Goal: Complete application form

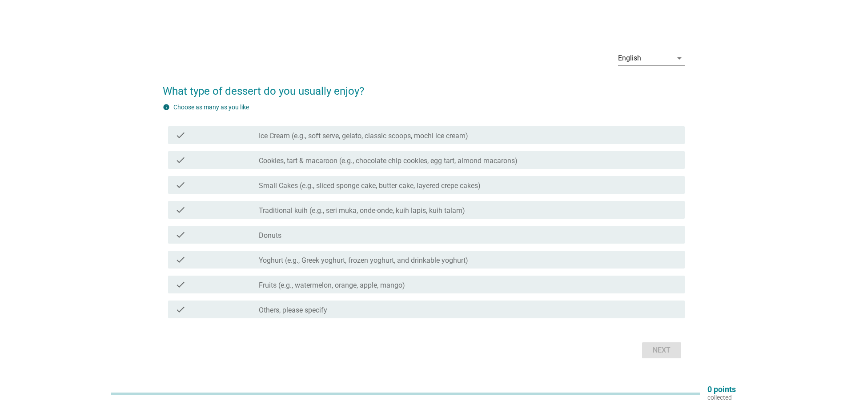
click at [320, 139] on label "Ice Cream (e.g., soft serve, gelato, classic scoops, mochi ice cream)" at bounding box center [363, 136] width 209 height 9
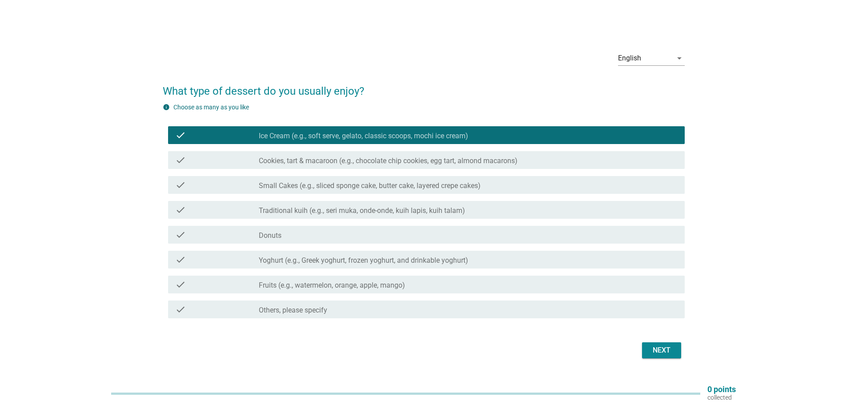
click at [313, 165] on label "Cookies, tart & macaroon (e.g., chocolate chip cookies, egg tart, almond macaro…" at bounding box center [388, 161] width 259 height 9
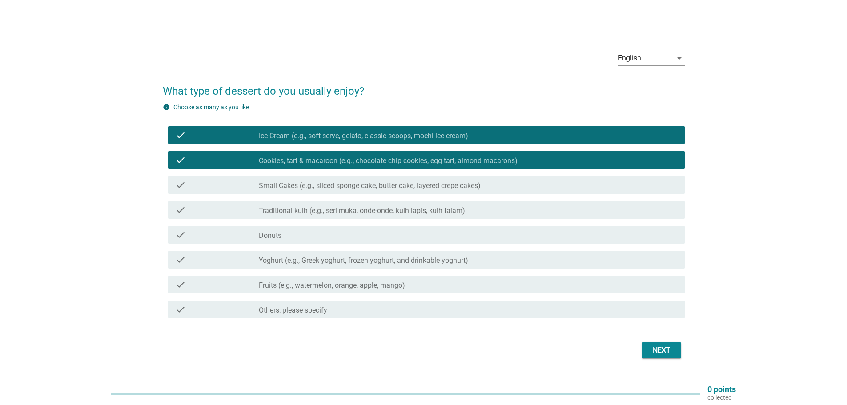
click at [309, 185] on label "Small Cakes (e.g., sliced sponge cake, butter cake, layered crepe cakes)" at bounding box center [370, 185] width 222 height 9
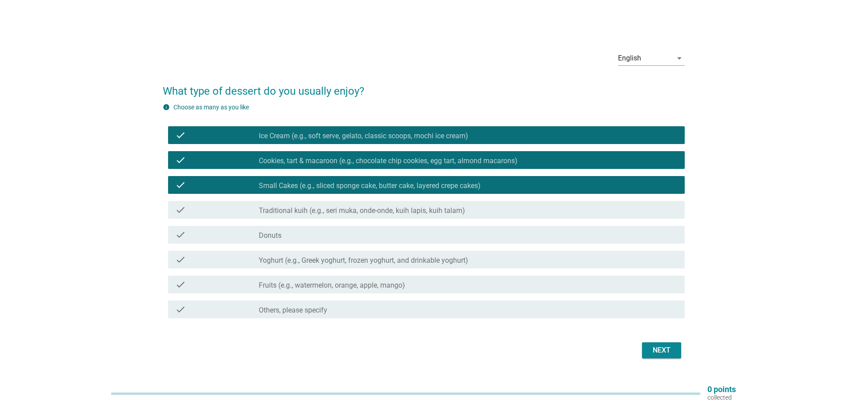
click at [295, 209] on label "Traditional kuih (e.g., seri muka, onde-onde, kuih lapis, kuih talam)" at bounding box center [362, 210] width 206 height 9
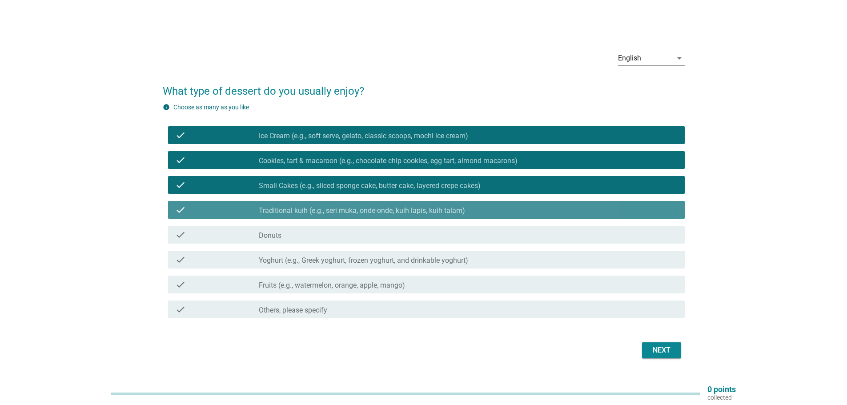
click at [292, 217] on div "check check_box Traditional kuih (e.g., seri muka, onde-onde, kuih lapis, kuih …" at bounding box center [426, 210] width 517 height 18
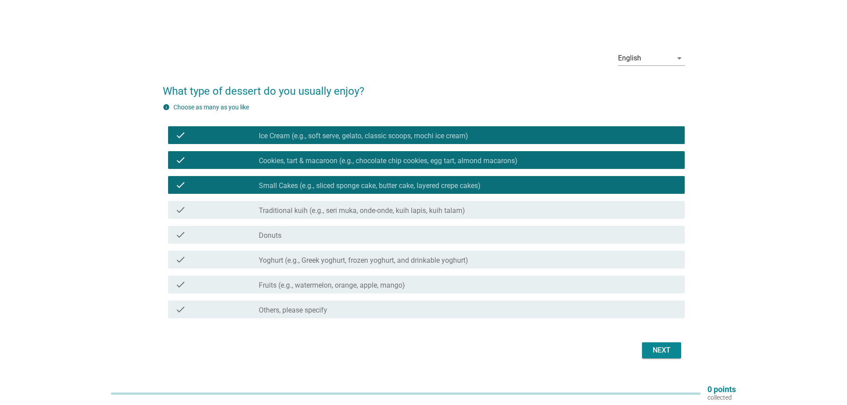
click at [288, 243] on div "check check_box_outline_blank Donuts" at bounding box center [426, 235] width 517 height 18
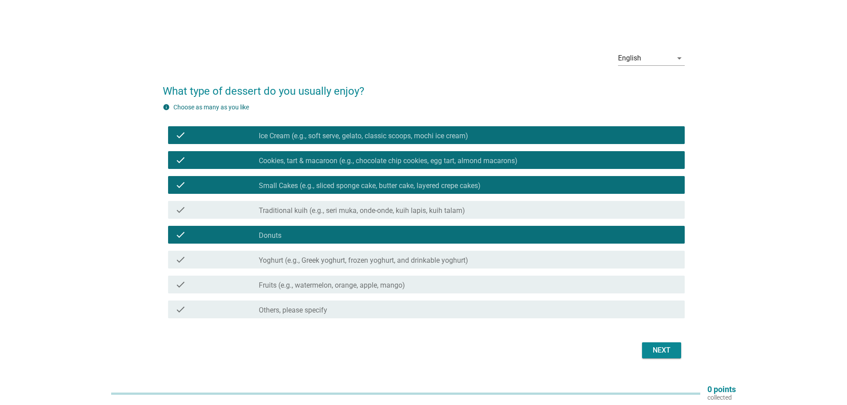
click at [290, 215] on label "Traditional kuih (e.g., seri muka, onde-onde, kuih lapis, kuih talam)" at bounding box center [362, 210] width 206 height 9
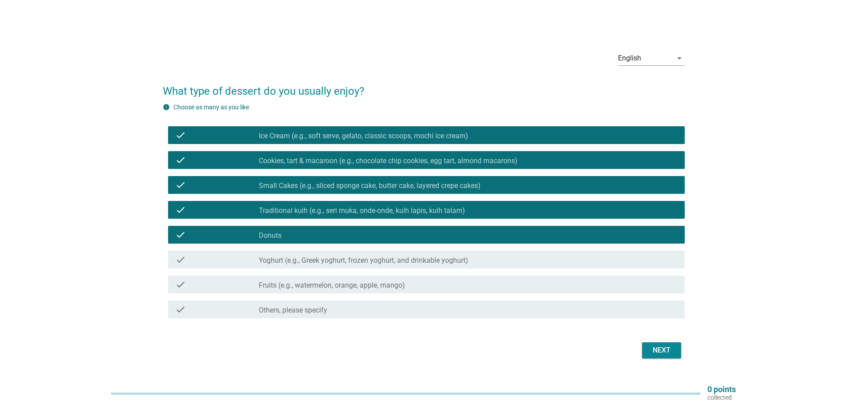
click at [293, 261] on label "Yoghurt (e.g., Greek yoghurt, frozen yoghurt, and drinkable yoghurt)" at bounding box center [363, 260] width 209 height 9
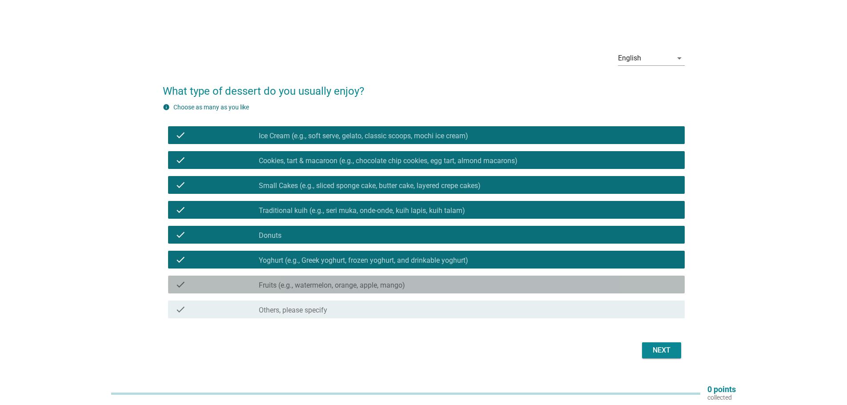
click at [293, 283] on label "Fruits (e.g., watermelon, orange, apple, mango)" at bounding box center [332, 285] width 146 height 9
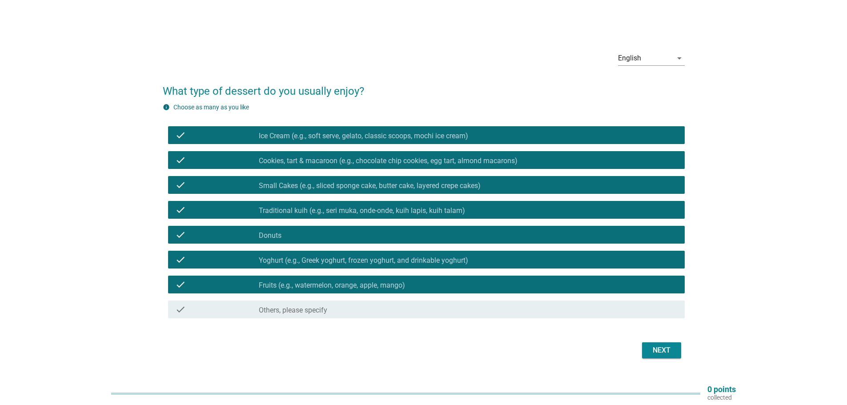
click at [655, 365] on div "English arrow_drop_down What type of dessert do you usually enjoy? info Choose …" at bounding box center [424, 202] width 536 height 331
click at [660, 353] on div "Next" at bounding box center [661, 350] width 25 height 11
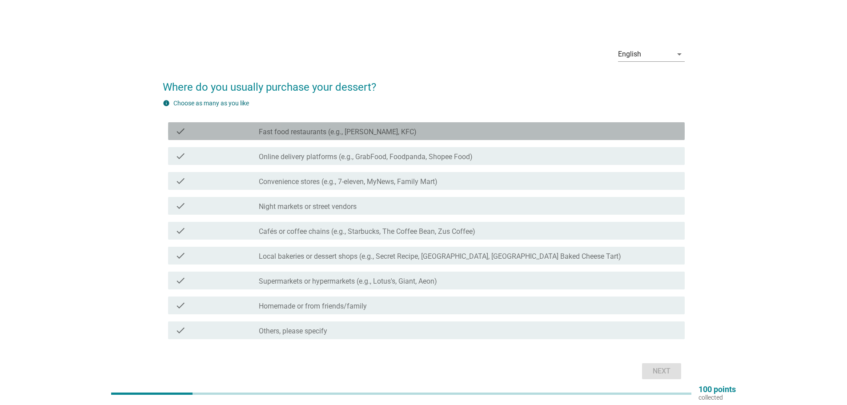
click at [335, 134] on label "Fast food restaurants (e.g., [PERSON_NAME], KFC)" at bounding box center [338, 132] width 158 height 9
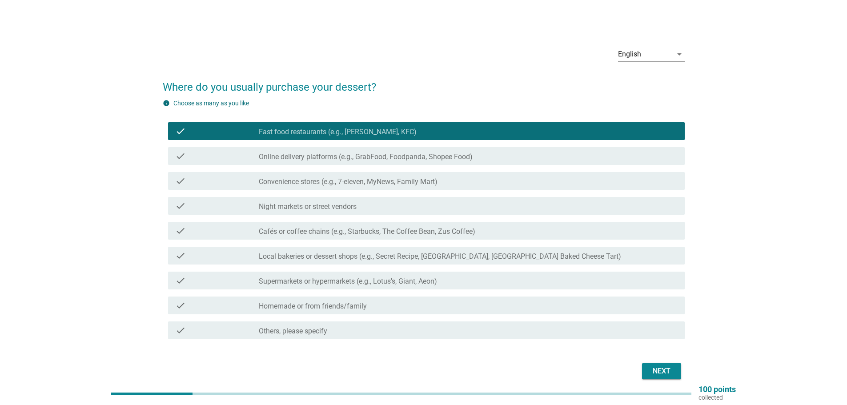
click at [333, 158] on label "Online delivery platforms (e.g., GrabFood, Foodpanda, Shopee Food)" at bounding box center [366, 157] width 214 height 9
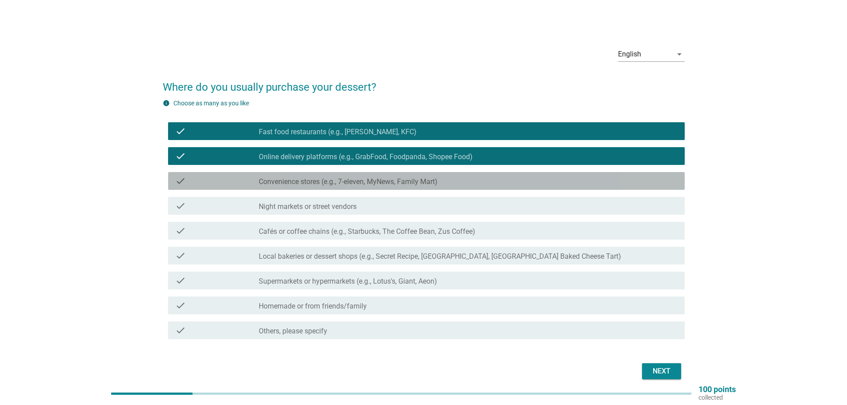
click at [326, 186] on label "Convenience stores (e.g., 7-eleven, MyNews, Family Mart)" at bounding box center [348, 181] width 179 height 9
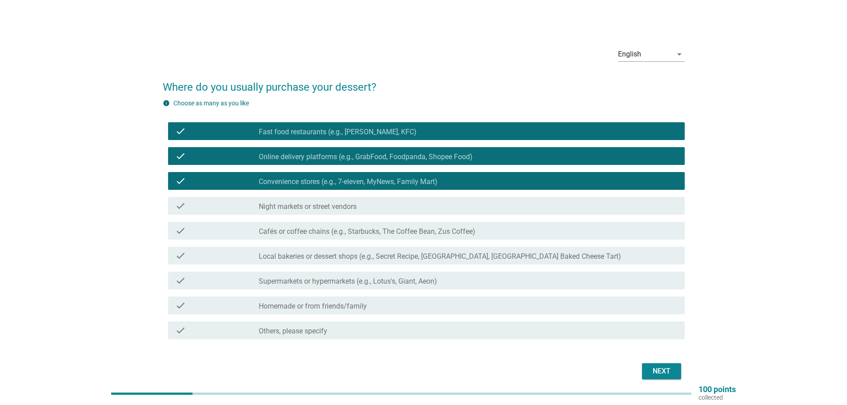
click at [325, 229] on label "Cafés or coffee chains (e.g., Starbucks, The Coffee Bean, Zus Coffee)" at bounding box center [367, 231] width 217 height 9
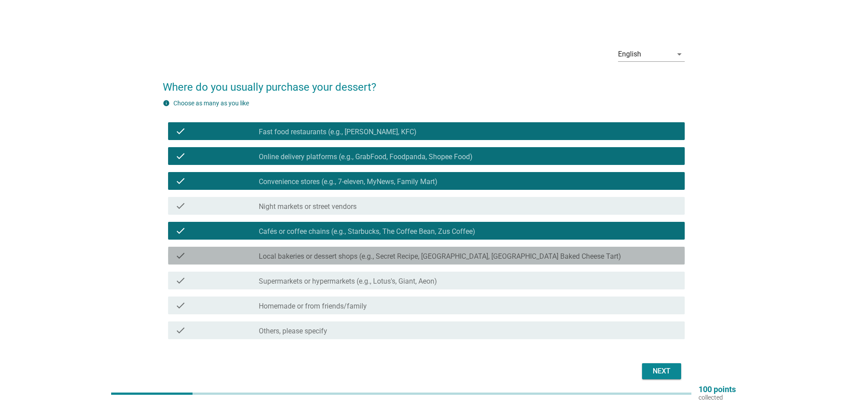
click at [369, 259] on label "Local bakeries or dessert shops (e.g., Secret Recipe, [GEOGRAPHIC_DATA], [GEOGR…" at bounding box center [440, 256] width 362 height 9
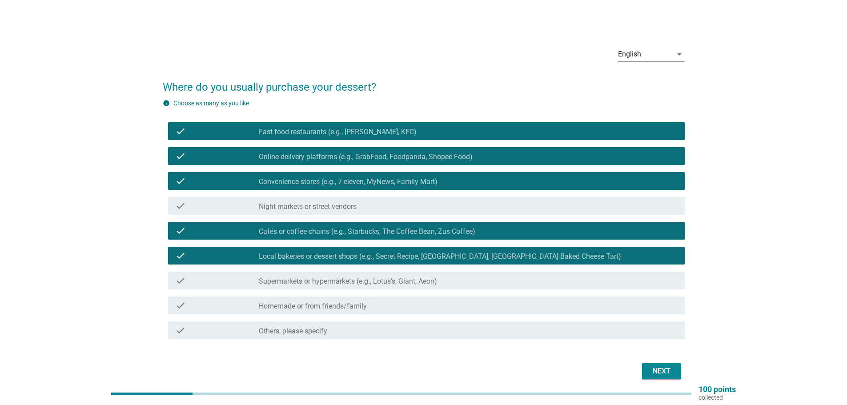
drag, startPoint x: 367, startPoint y: 280, endPoint x: 362, endPoint y: 289, distance: 10.0
click at [367, 280] on label "Supermarkets or hypermarkets (e.g., Lotus's, Giant, Aeon)" at bounding box center [348, 281] width 178 height 9
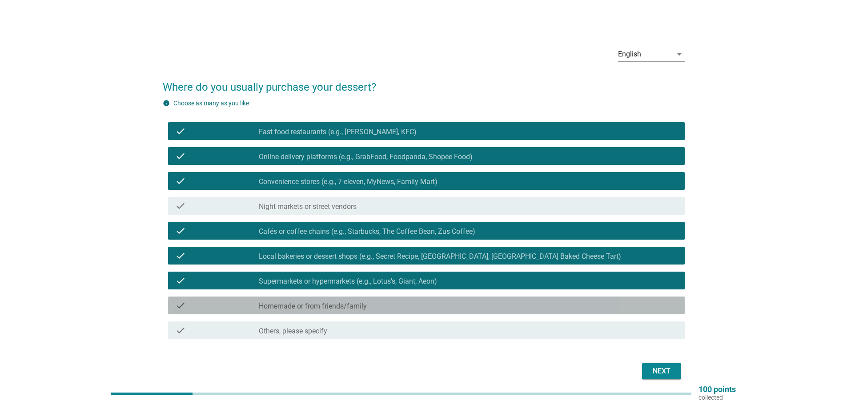
click at [345, 312] on div "check check_box_outline_blank Homemade or from friends/family" at bounding box center [426, 306] width 517 height 18
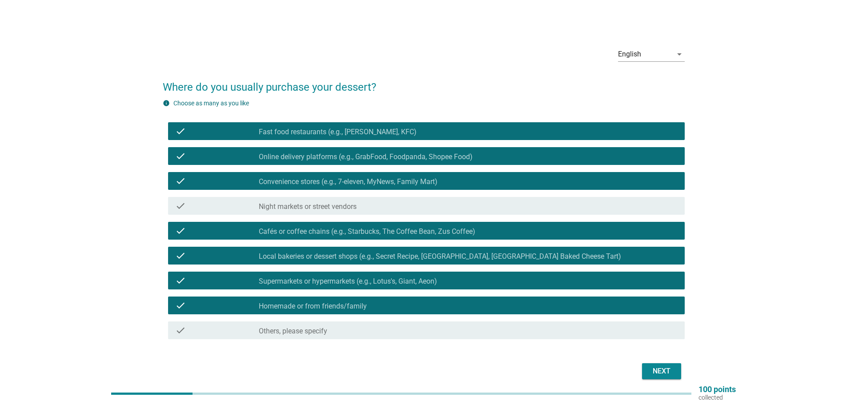
click at [657, 373] on div "Next" at bounding box center [661, 371] width 25 height 11
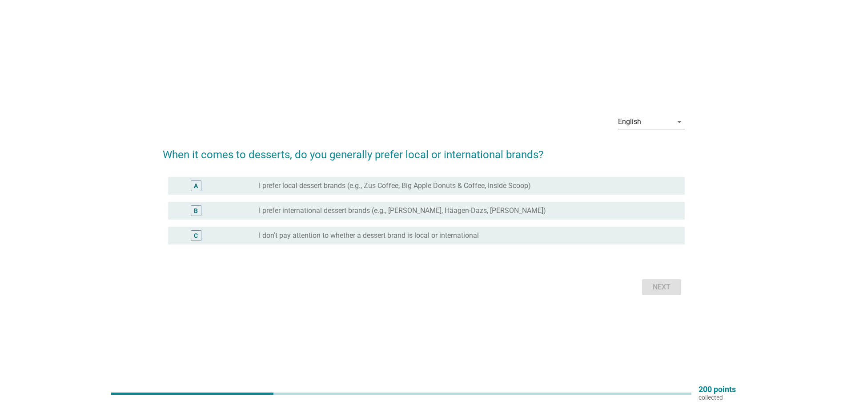
click at [347, 236] on label "I don't pay attention to whether a dessert brand is local or international" at bounding box center [369, 235] width 220 height 9
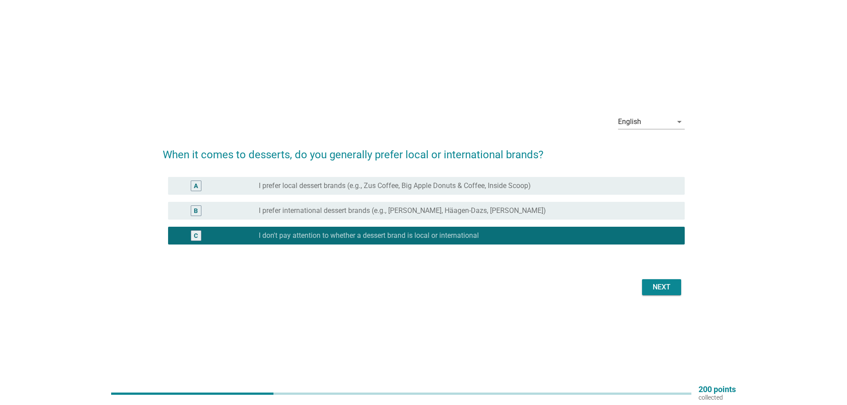
click at [376, 213] on label "I prefer international dessert brands (e.g., [PERSON_NAME], Häagen-Dazs, [PERSO…" at bounding box center [402, 210] width 287 height 9
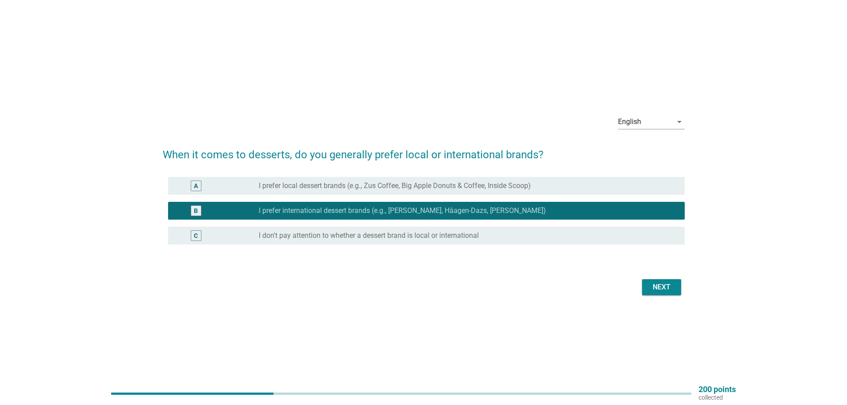
click at [385, 233] on label "I don't pay attention to whether a dessert brand is local or international" at bounding box center [369, 235] width 220 height 9
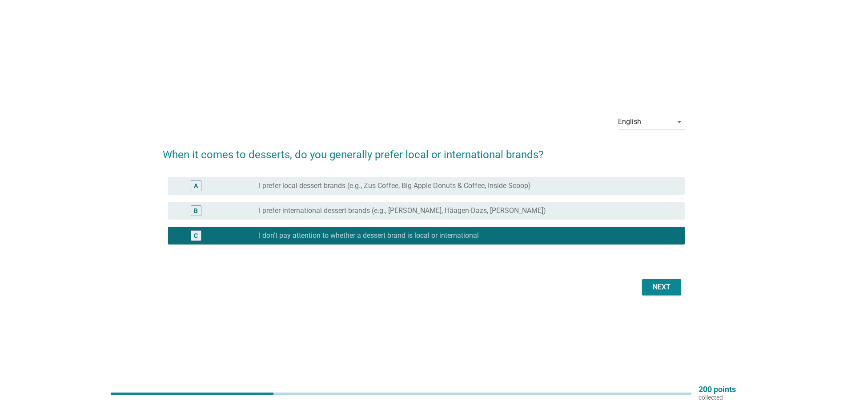
click at [663, 285] on div "Next" at bounding box center [661, 287] width 25 height 11
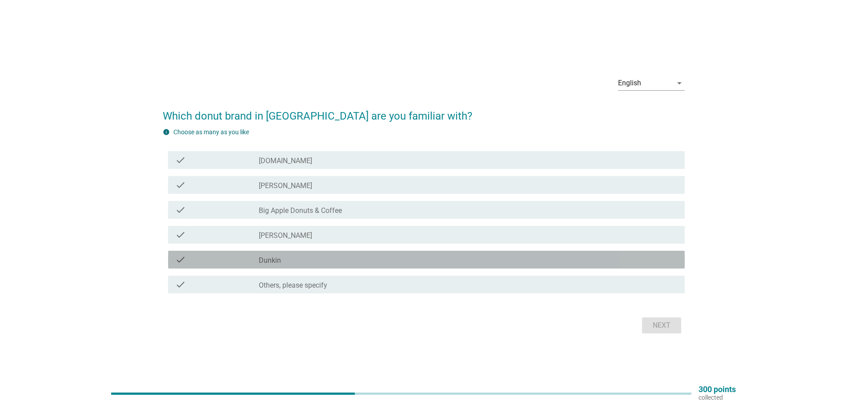
click at [284, 262] on div "check_box_outline_blank Dunkin" at bounding box center [468, 259] width 419 height 11
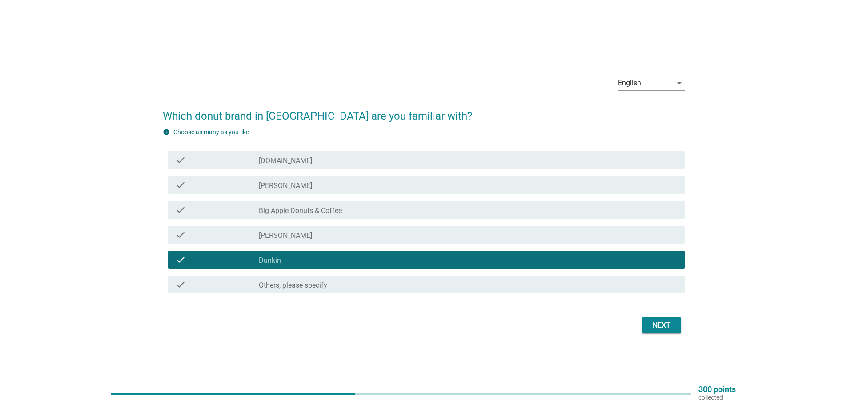
click at [310, 211] on label "Big Apple Donuts & Coffee" at bounding box center [300, 210] width 83 height 9
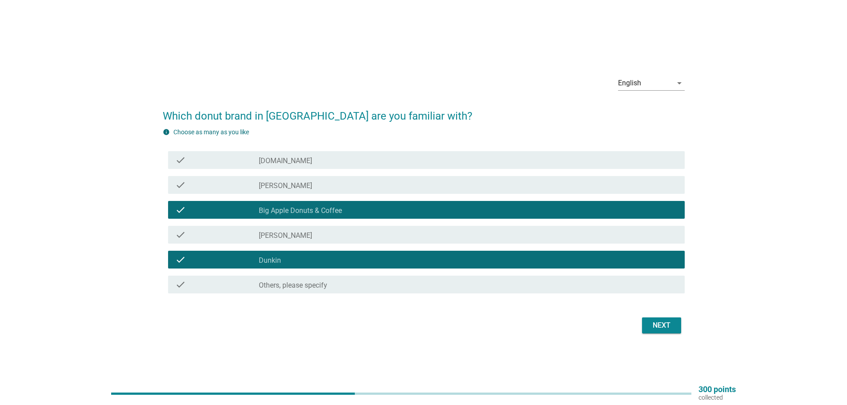
click at [675, 322] on button "Next" at bounding box center [661, 325] width 39 height 16
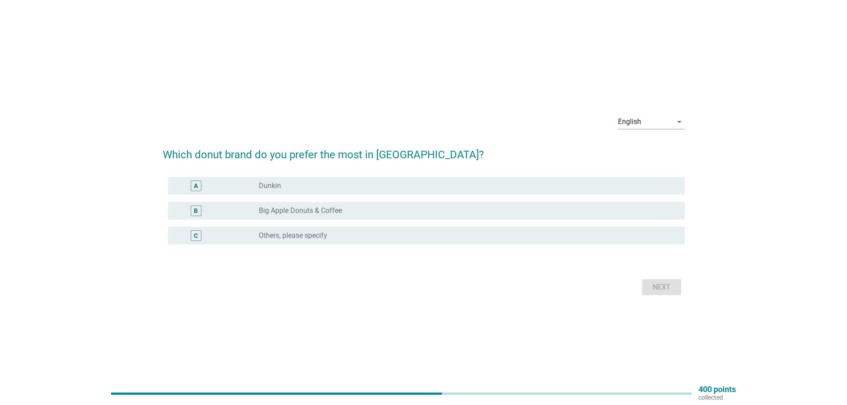
click at [285, 185] on div "radio_button_unchecked Dunkin" at bounding box center [465, 185] width 412 height 9
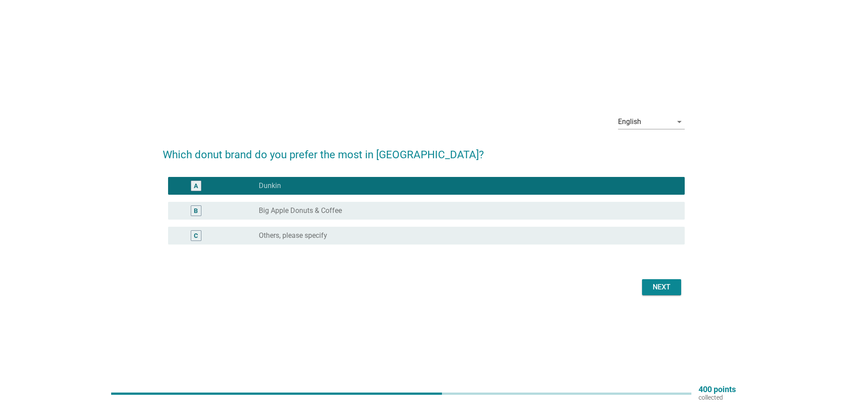
click at [289, 214] on label "Big Apple Donuts & Coffee" at bounding box center [300, 210] width 83 height 9
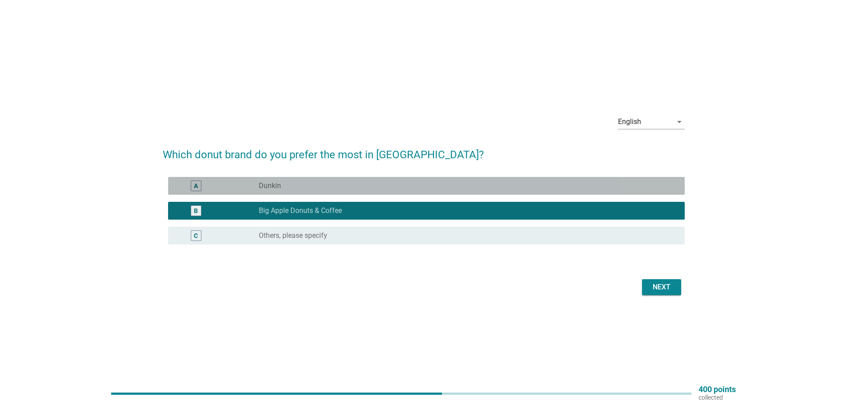
click at [307, 182] on div "radio_button_unchecked Dunkin" at bounding box center [465, 185] width 412 height 9
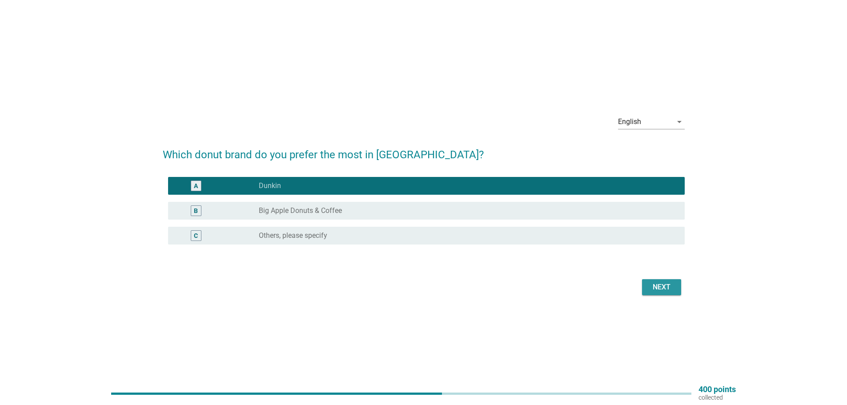
click at [666, 286] on div "Next" at bounding box center [661, 287] width 25 height 11
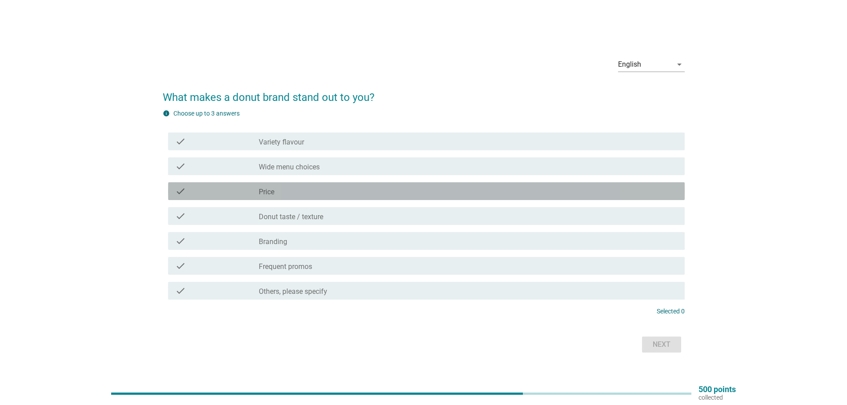
click at [272, 184] on div "check check_box_outline_blank Price" at bounding box center [426, 191] width 517 height 18
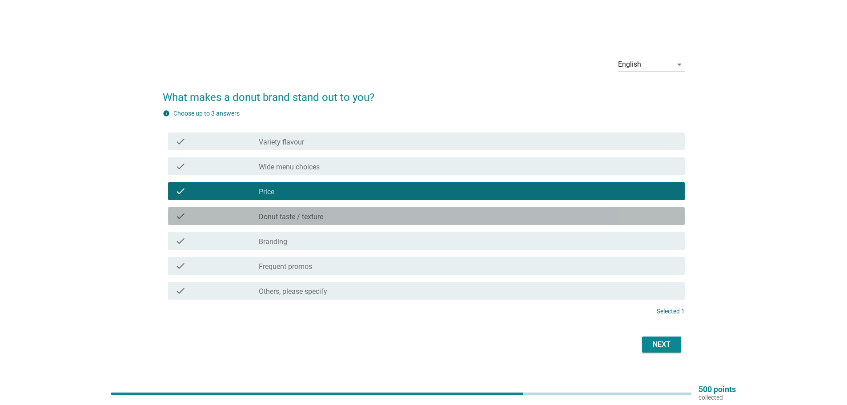
click at [296, 213] on label "Donut taste / texture" at bounding box center [291, 217] width 64 height 9
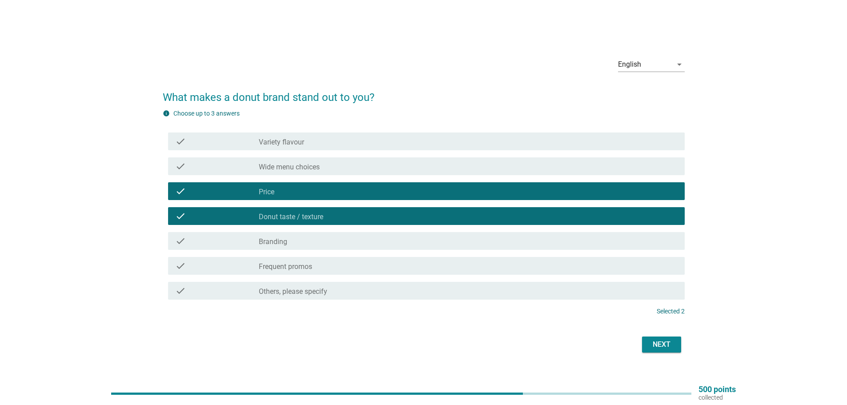
click at [293, 134] on div "check check_box_outline_blank Variety flavour" at bounding box center [426, 142] width 517 height 18
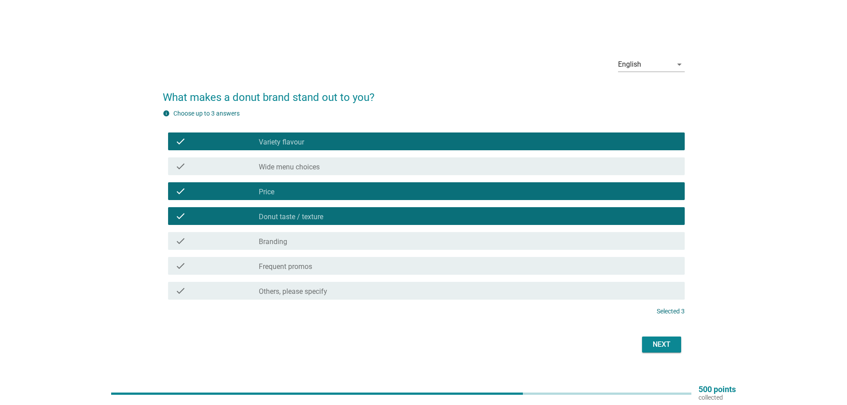
click at [658, 355] on div "English arrow_drop_down What makes a donut brand stand out to you? info Choose …" at bounding box center [424, 202] width 536 height 319
click at [655, 341] on div "Next" at bounding box center [661, 344] width 25 height 11
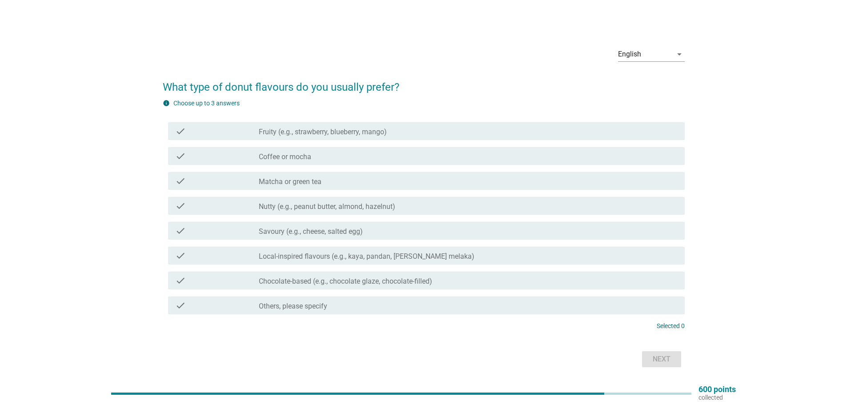
click at [344, 255] on label "Local-inspired flavours (e.g., kaya, pandan, [PERSON_NAME] melaka)" at bounding box center [367, 256] width 216 height 9
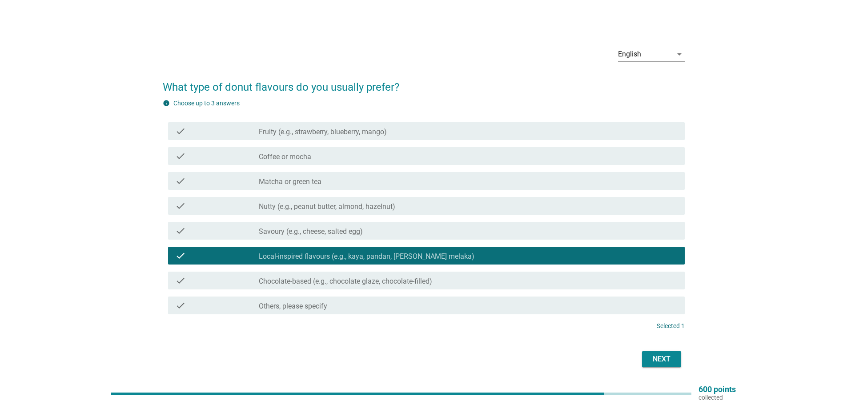
click at [321, 212] on div "check check_box_outline_blank Nutty (e.g., peanut butter, almond, hazelnut)" at bounding box center [426, 206] width 517 height 18
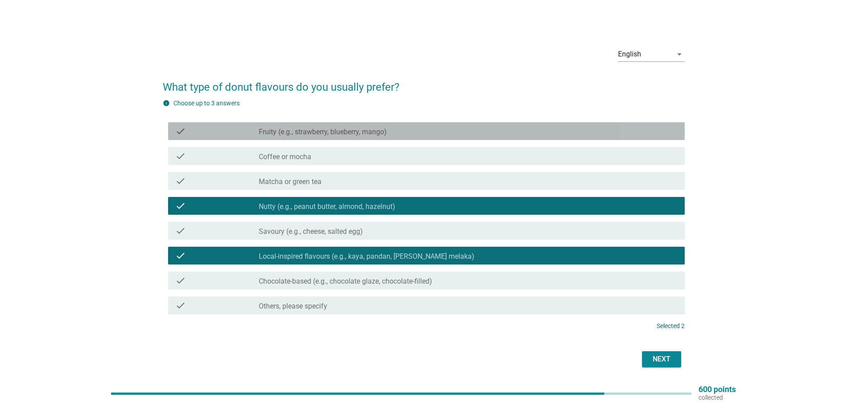
click at [338, 134] on label "Fruity (e.g., strawberry, blueberry, mango)" at bounding box center [323, 132] width 128 height 9
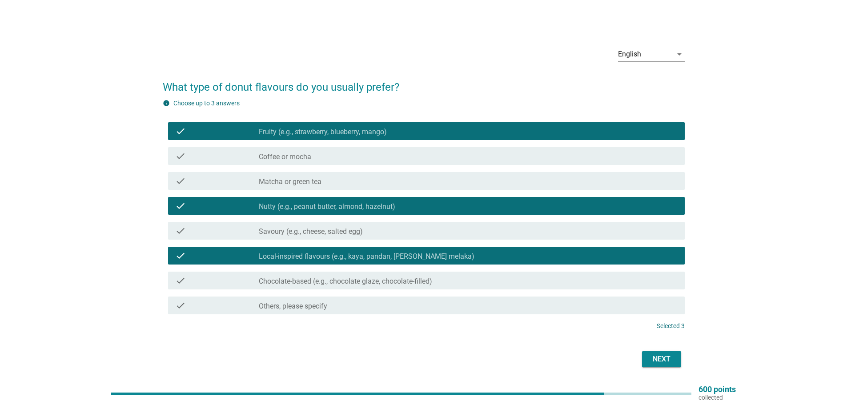
click at [315, 281] on label "Chocolate-based (e.g., chocolate glaze, chocolate-filled)" at bounding box center [345, 281] width 173 height 9
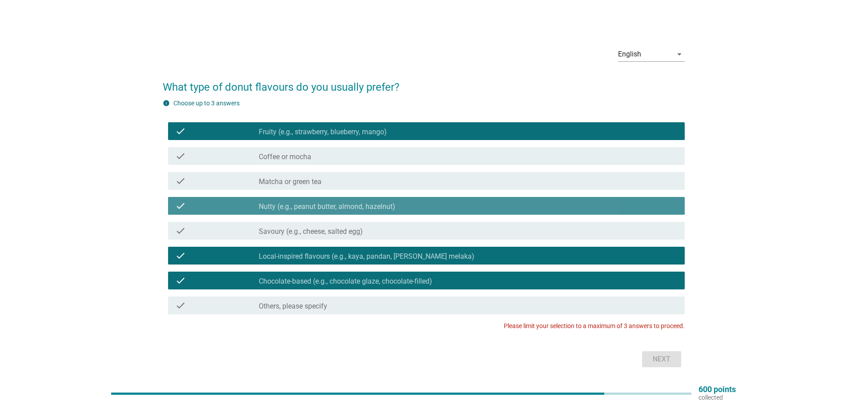
drag, startPoint x: 313, startPoint y: 203, endPoint x: 329, endPoint y: 207, distance: 16.4
click at [313, 203] on label "Nutty (e.g., peanut butter, almond, hazelnut)" at bounding box center [327, 206] width 137 height 9
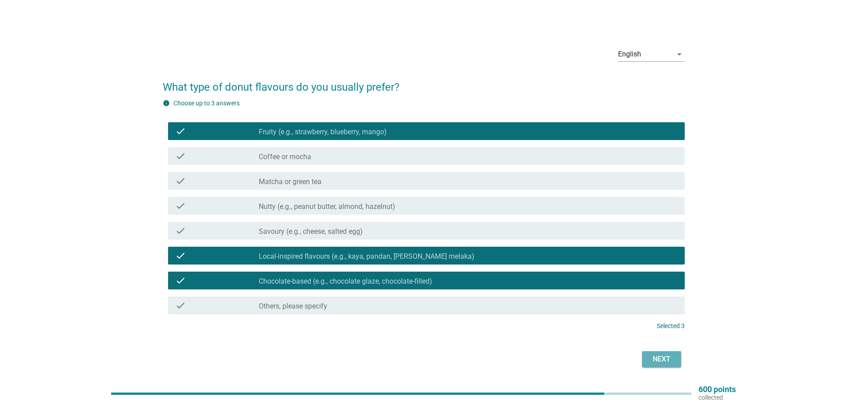
drag, startPoint x: 659, startPoint y: 359, endPoint x: 618, endPoint y: 358, distance: 40.9
click at [659, 359] on div "Next" at bounding box center [661, 359] width 25 height 11
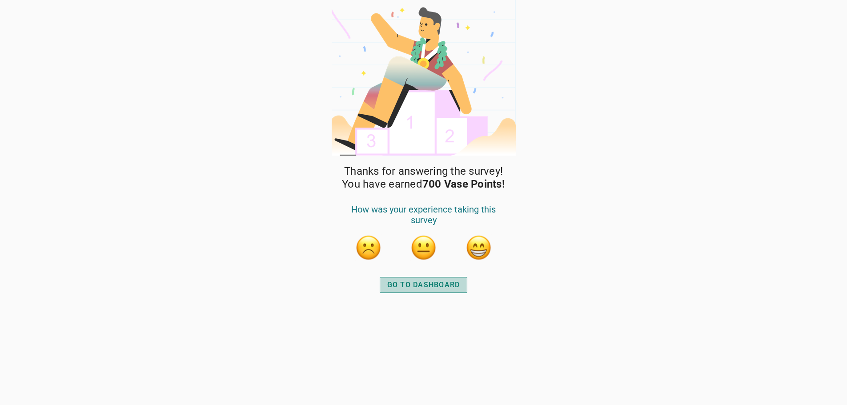
click at [397, 287] on div "GO TO DASHBOARD" at bounding box center [423, 285] width 73 height 11
